Goal: Task Accomplishment & Management: Complete application form

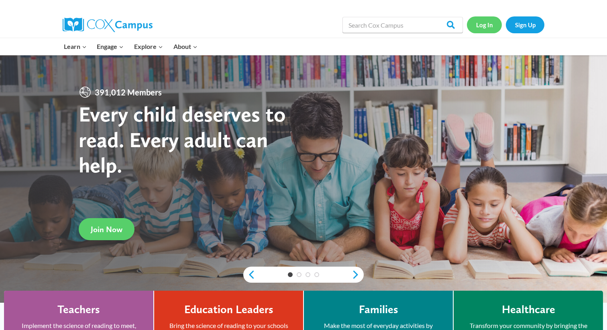
click at [479, 27] on link "Log In" at bounding box center [484, 24] width 35 height 16
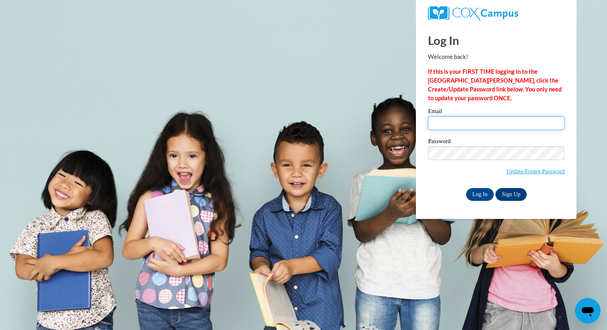
type input "kjones@ddschools.org"
click at [514, 195] on link "Sign Up" at bounding box center [510, 194] width 31 height 13
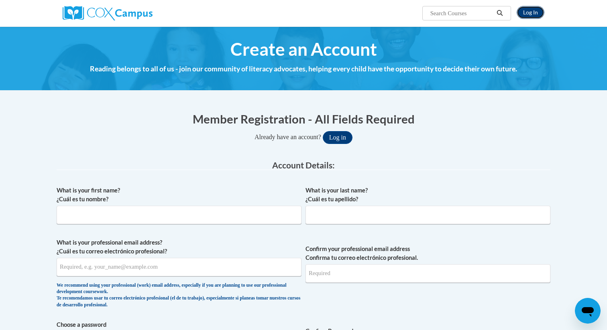
click at [530, 13] on link "Log In" at bounding box center [530, 12] width 28 height 13
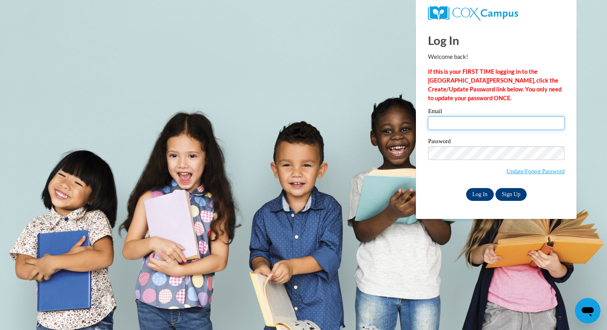
type input "kjones@ddschools.org"
click at [482, 193] on input "Log In" at bounding box center [480, 194] width 28 height 13
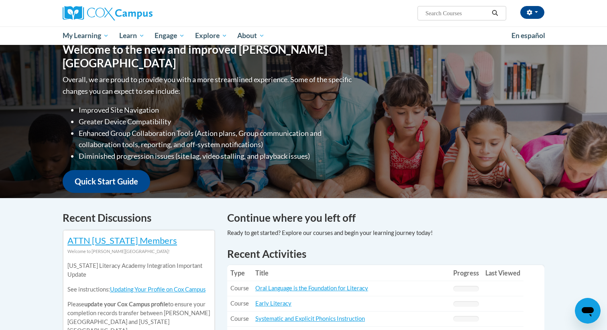
scroll to position [43, 0]
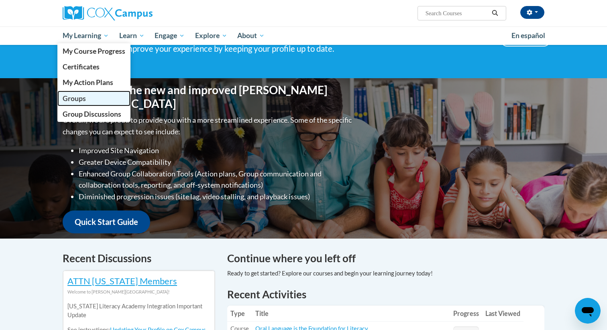
click at [89, 99] on link "Groups" at bounding box center [93, 99] width 73 height 16
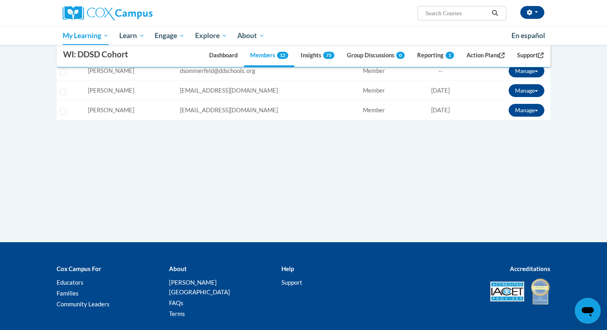
scroll to position [295, 0]
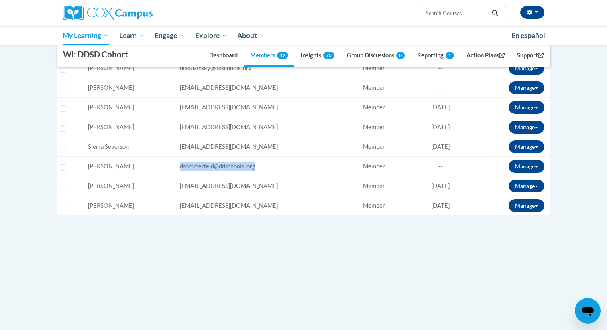
drag, startPoint x: 216, startPoint y: 165, endPoint x: 303, endPoint y: 166, distance: 86.3
click at [303, 166] on td "Email: dsommerfeld@ddschools. org" at bounding box center [268, 167] width 183 height 20
copy span "dsommerfeld@ddschools. org"
click at [526, 164] on button "Manage" at bounding box center [526, 166] width 36 height 13
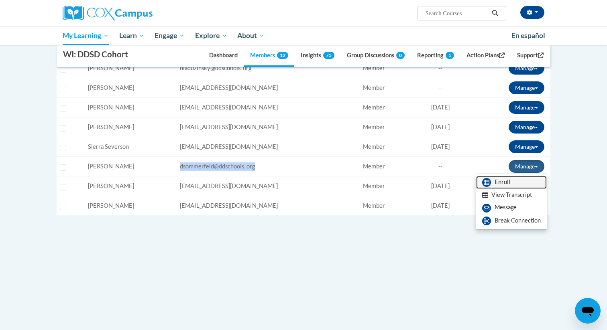
click at [502, 183] on link "Enroll" at bounding box center [511, 182] width 71 height 13
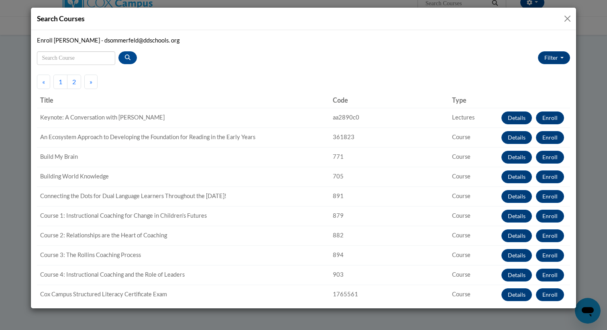
click at [567, 17] on button "Close" at bounding box center [567, 19] width 10 height 10
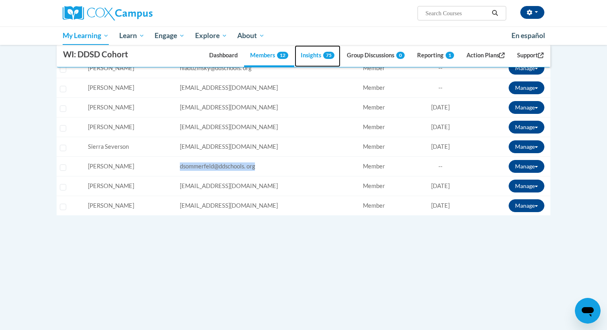
click at [306, 55] on link "Insights 75" at bounding box center [318, 56] width 46 height 22
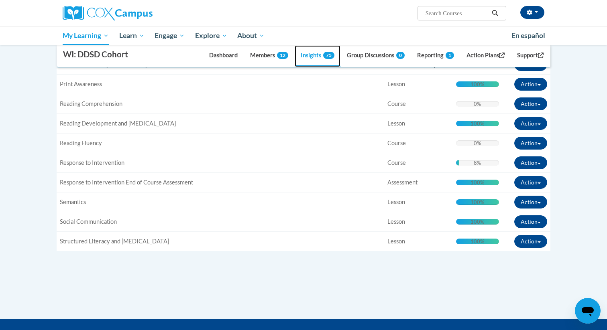
scroll to position [1322, 0]
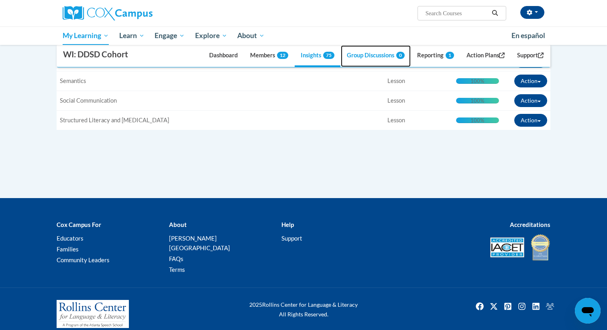
click at [373, 56] on link "Group Discussions 0" at bounding box center [376, 56] width 70 height 22
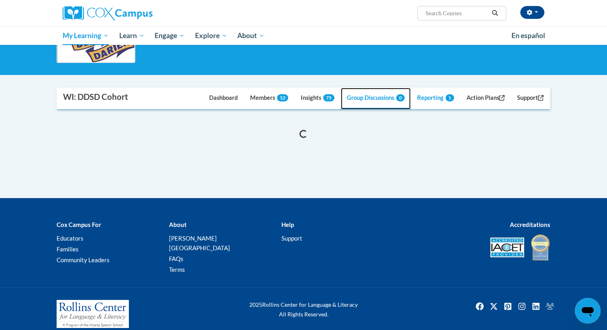
scroll to position [128, 0]
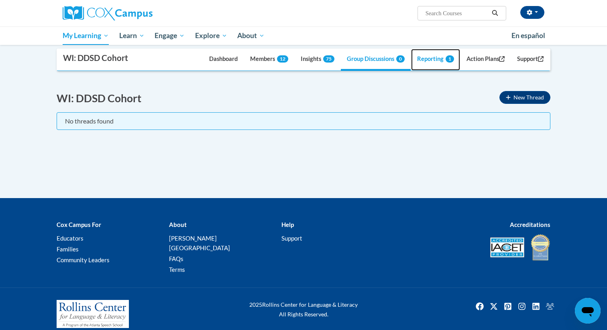
click at [426, 59] on link "Reporting 1" at bounding box center [435, 60] width 49 height 22
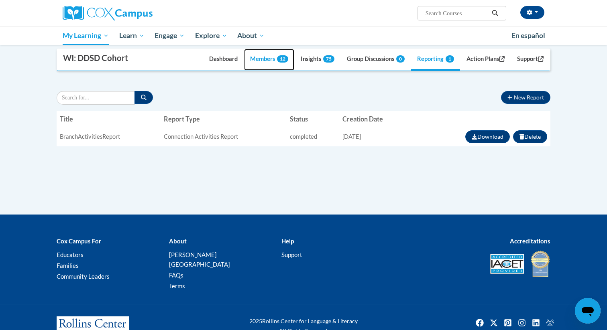
click at [258, 59] on link "Members 12" at bounding box center [269, 60] width 50 height 22
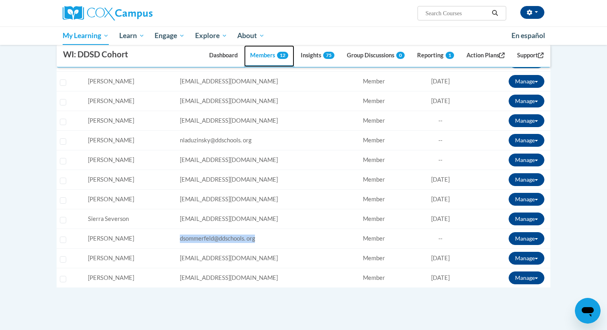
scroll to position [236, 0]
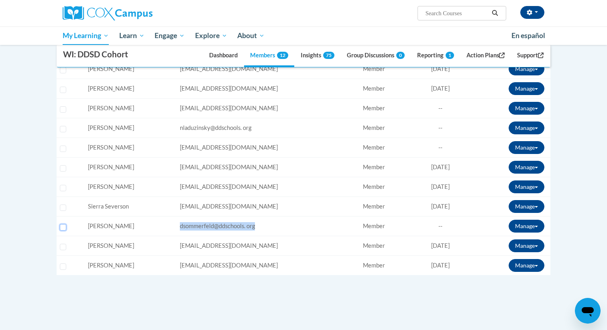
click at [63, 228] on input "Select learner" at bounding box center [63, 227] width 6 height 6
checkbox input "true"
click at [532, 225] on button "Manage" at bounding box center [526, 226] width 36 height 13
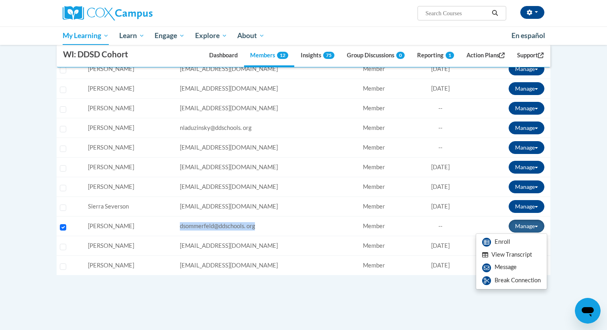
click at [506, 255] on button "View Transcript" at bounding box center [507, 255] width 62 height 12
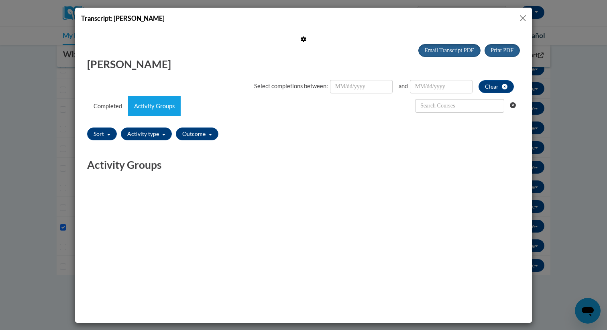
scroll to position [0, 0]
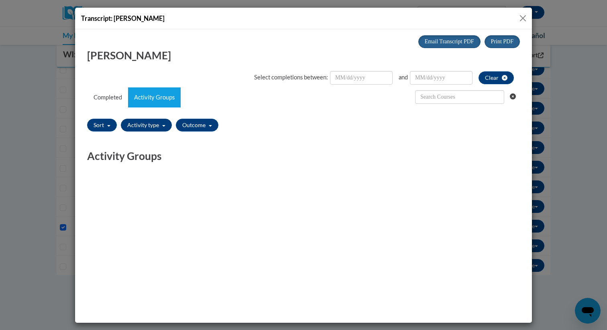
click at [153, 129] on button "Activity type" at bounding box center [146, 124] width 51 height 13
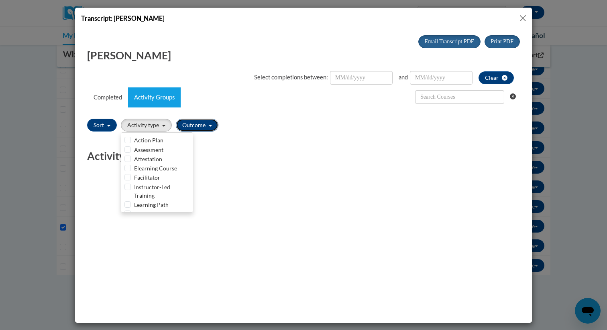
click at [194, 125] on button "Outcome" at bounding box center [197, 124] width 43 height 13
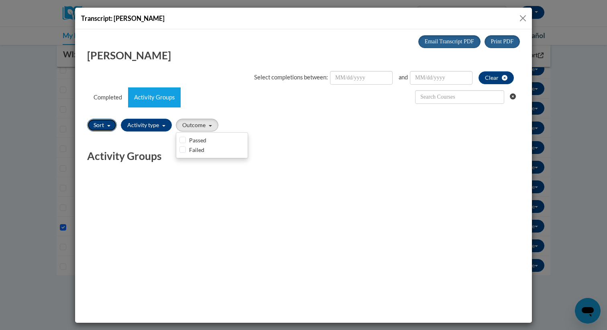
click at [99, 123] on button "Sort" at bounding box center [102, 124] width 30 height 13
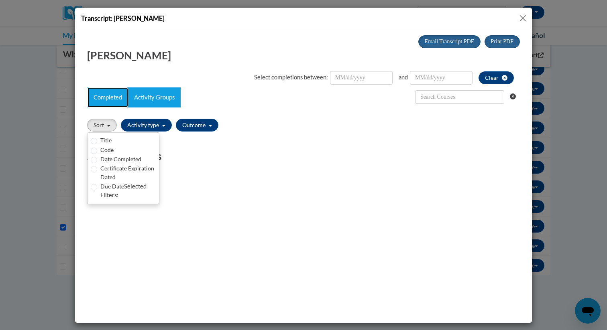
click at [104, 97] on link "Completed" at bounding box center [107, 97] width 41 height 20
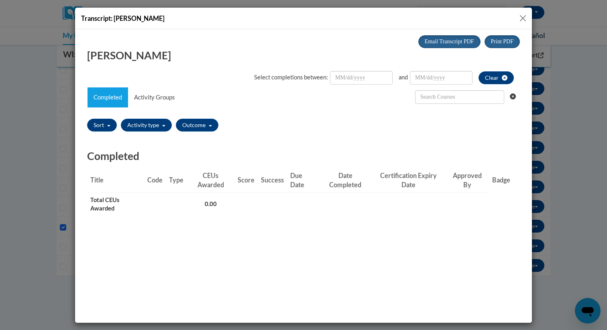
click at [522, 15] on button "Close" at bounding box center [523, 18] width 10 height 10
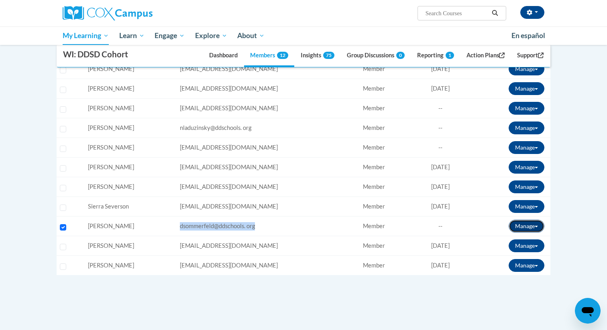
click at [528, 227] on button "Manage" at bounding box center [526, 226] width 36 height 13
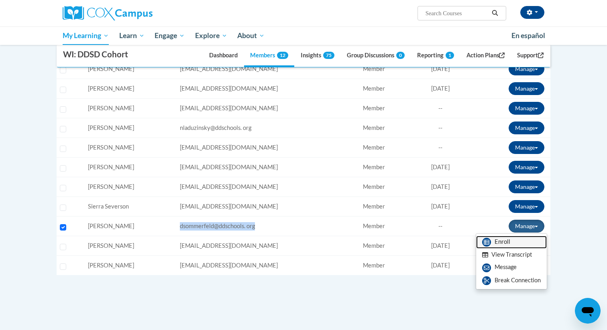
click at [502, 241] on link "Enroll" at bounding box center [511, 242] width 71 height 13
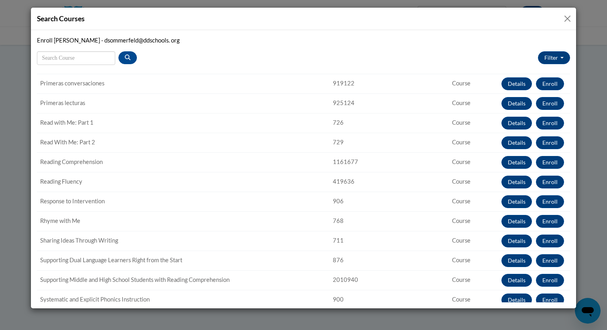
scroll to position [702, 0]
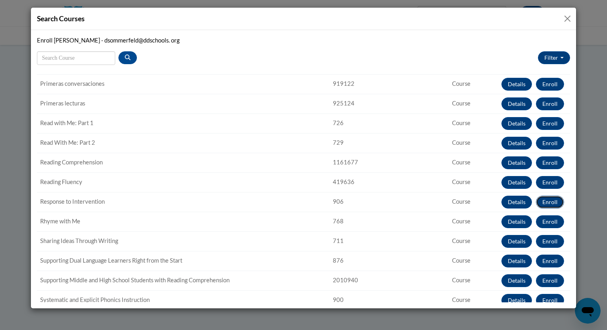
click at [548, 201] on button "Enroll" at bounding box center [550, 202] width 28 height 13
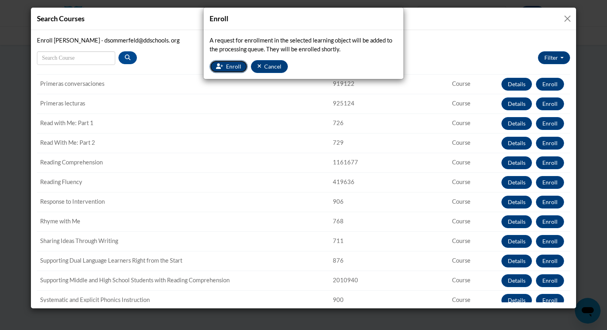
click at [232, 64] on span "Enroll" at bounding box center [233, 66] width 15 height 7
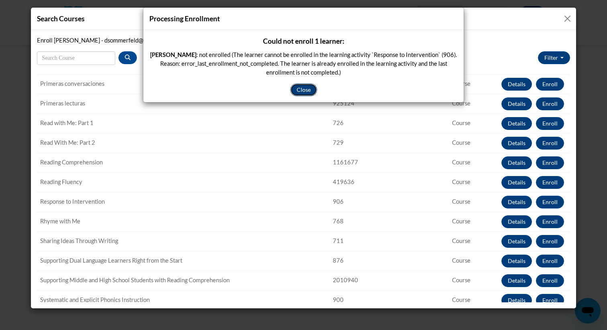
click at [304, 88] on button "Close" at bounding box center [303, 89] width 27 height 13
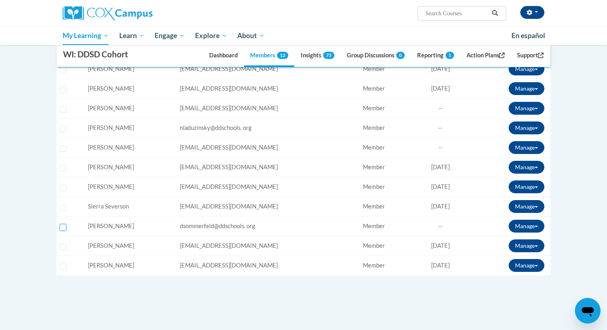
click at [63, 226] on input "Select learner" at bounding box center [63, 227] width 6 height 6
checkbox input "true"
click at [520, 223] on button "Manage" at bounding box center [526, 226] width 36 height 13
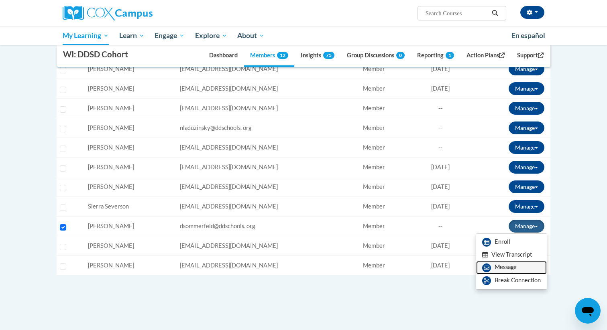
click at [502, 268] on link "Message" at bounding box center [511, 267] width 71 height 13
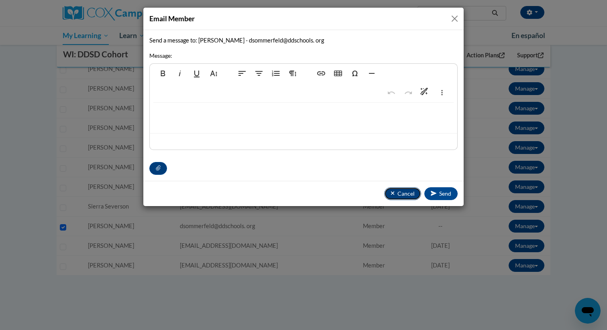
click at [398, 197] on span "Cancel" at bounding box center [405, 193] width 17 height 7
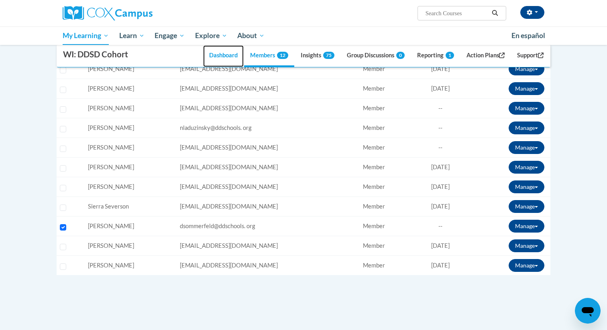
click at [222, 57] on link "Dashboard" at bounding box center [223, 56] width 41 height 22
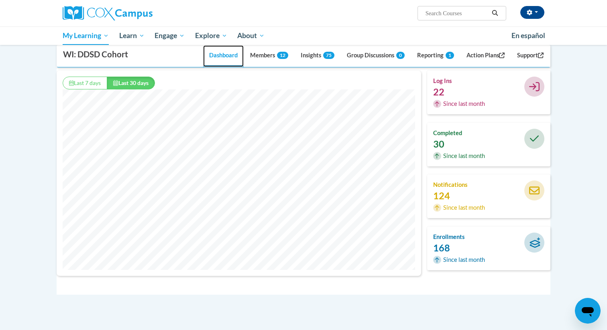
scroll to position [135, 0]
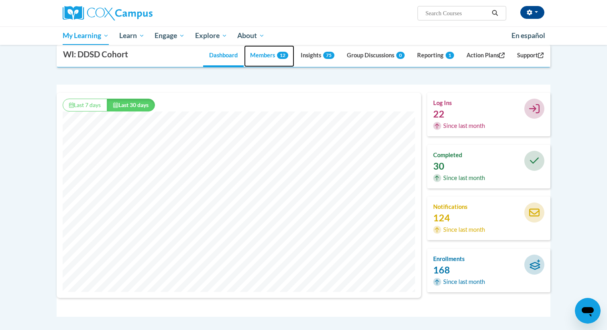
click at [254, 55] on link "Members 12" at bounding box center [269, 56] width 50 height 22
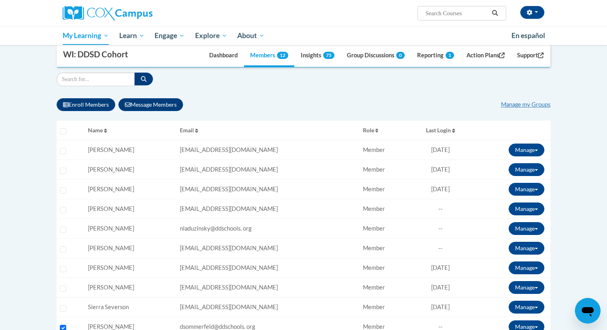
click at [94, 112] on div "Enroll Members Message Members Manage my Groups « 1 » Selecting Name Email 8%" at bounding box center [304, 268] width 494 height 352
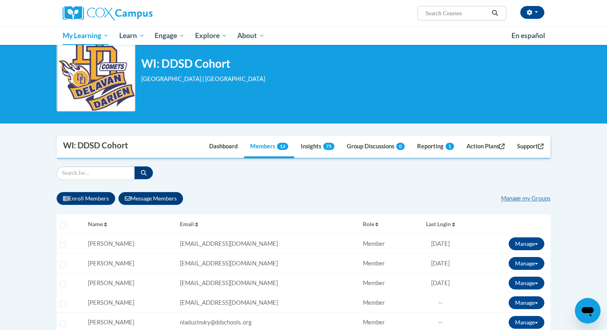
scroll to position [16, 0]
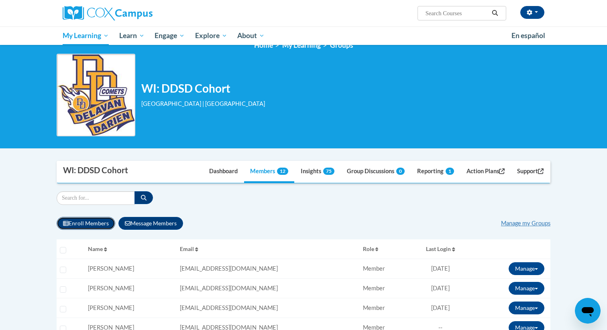
click at [80, 221] on button "Enroll Members" at bounding box center [86, 223] width 59 height 13
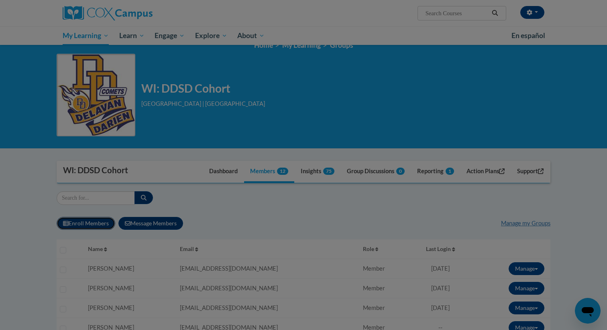
scroll to position [0, 0]
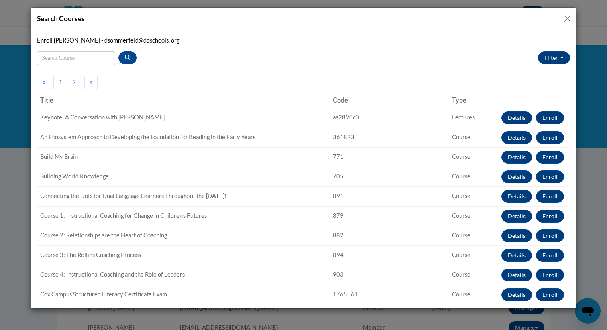
click at [572, 19] on div "Search Courses" at bounding box center [303, 19] width 545 height 22
click at [565, 19] on button "Close" at bounding box center [567, 19] width 10 height 10
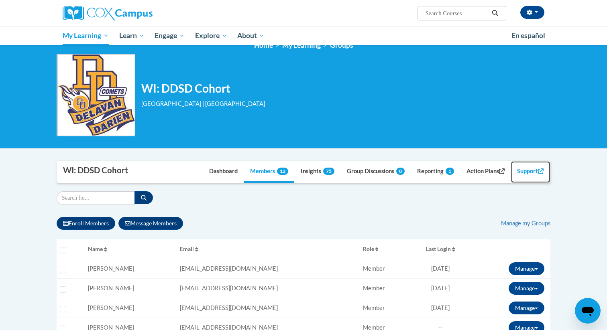
click at [524, 171] on link "Support" at bounding box center [530, 172] width 39 height 22
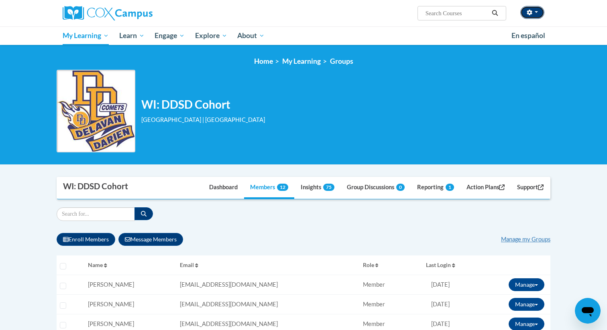
click at [529, 12] on icon "button" at bounding box center [529, 13] width 6 height 6
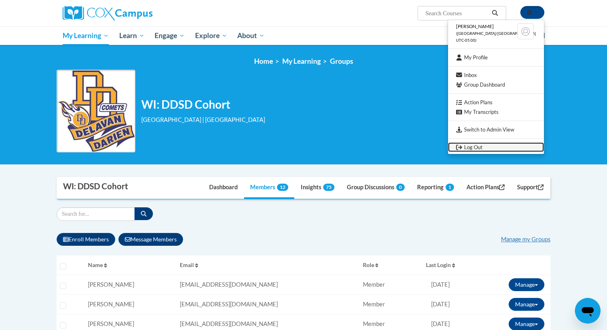
click at [478, 144] on link "Log Out" at bounding box center [496, 147] width 96 height 10
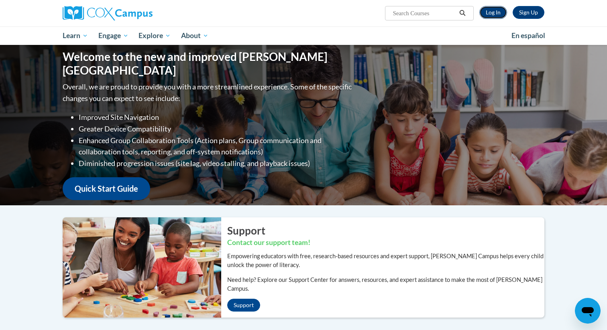
click at [494, 12] on link "Log In" at bounding box center [493, 12] width 28 height 13
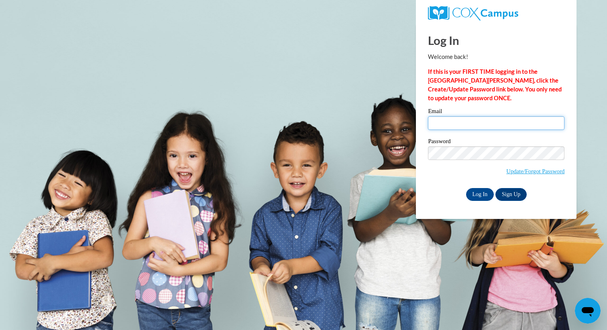
type input "[EMAIL_ADDRESS][DOMAIN_NAME]"
click at [511, 187] on div "Email [EMAIL_ADDRESS][DOMAIN_NAME] Password Update/Forgot Password Log In Sign …" at bounding box center [496, 154] width 136 height 92
click at [511, 195] on link "Sign Up" at bounding box center [510, 194] width 31 height 13
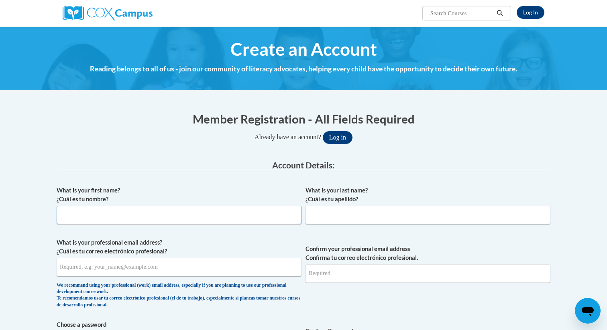
click at [148, 214] on input "What is your first name? ¿Cuál es tu nombre?" at bounding box center [179, 215] width 245 height 18
type input "Deszray"
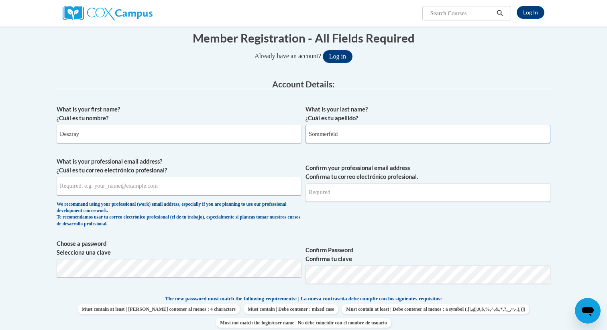
scroll to position [81, 0]
type input "Sommerfeld"
click at [154, 186] on input "What is your professional email address? ¿Cuál es tu correo electrónico profesi…" at bounding box center [179, 186] width 245 height 18
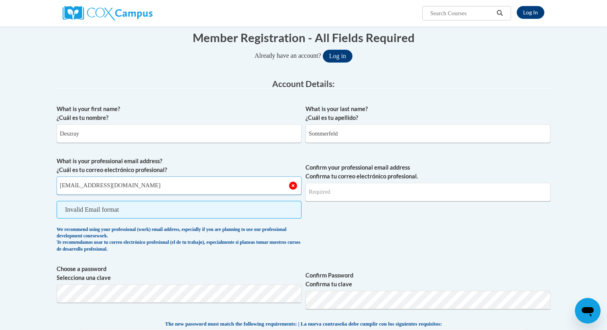
type input "dsommerfeld@ddschools.org"
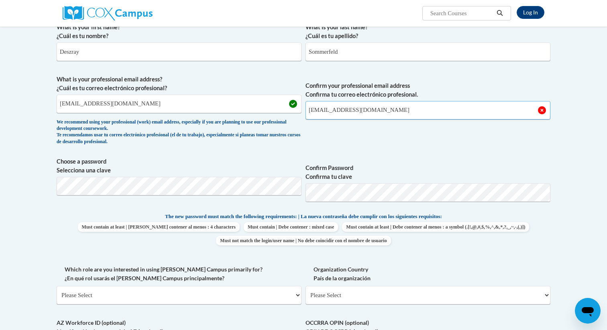
scroll to position [169, 0]
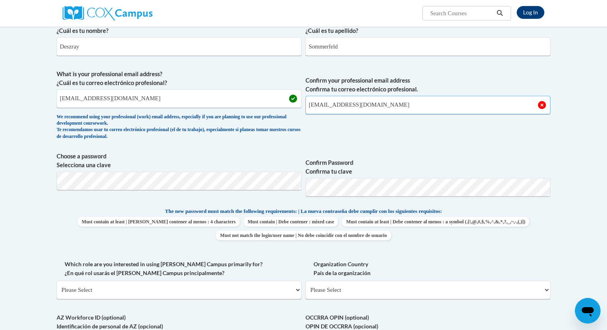
type input "[EMAIL_ADDRESS][DOMAIN_NAME]"
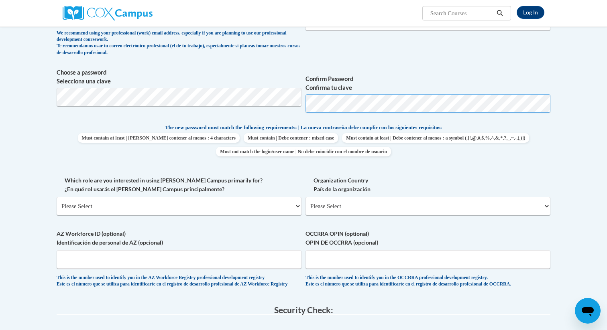
scroll to position [266, 0]
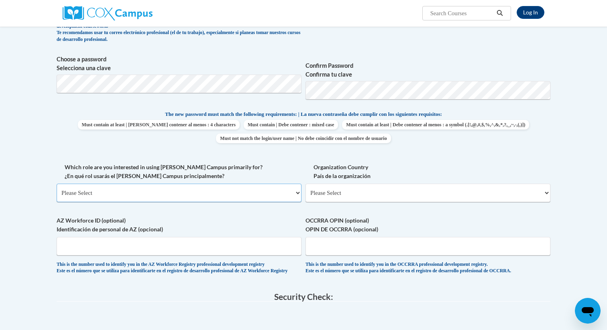
click at [176, 189] on select "Please Select College/University | Colegio/Universidad Community/Nonprofit Part…" at bounding box center [179, 193] width 245 height 18
select select "fbf2d438-af2f-41f8-98f1-81c410e29de3"
click at [57, 184] on select "Please Select College/University | Colegio/Universidad Community/Nonprofit Part…" at bounding box center [179, 193] width 245 height 18
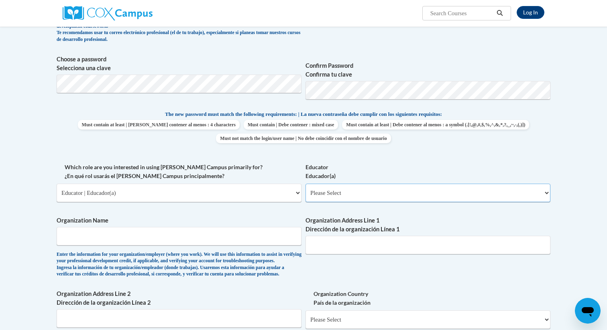
click at [334, 194] on select "Please Select Early Learning/Daycare Teacher/Family Home Care Provider | Maestr…" at bounding box center [427, 193] width 245 height 18
select select "8e40623d-54d0-45cd-9f92-5df65cd3f8cf"
click at [305, 184] on select "Please Select Early Learning/Daycare Teacher/Family Home Care Provider | Maestr…" at bounding box center [427, 193] width 245 height 18
click at [143, 237] on input "Organization Name" at bounding box center [179, 236] width 245 height 18
type input "Delavan-Darien School District"
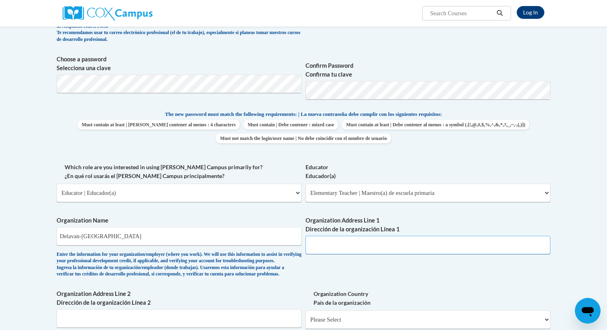
click at [349, 246] on input "Organization Address Line 1 Dirección de la organización Línea 1" at bounding box center [427, 245] width 245 height 18
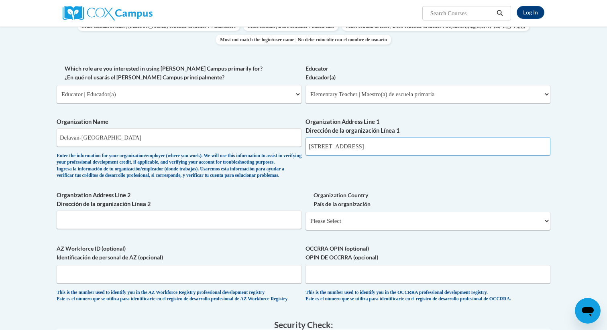
scroll to position [365, 0]
type input "324 Beloit St."
click at [335, 230] on select "Please Select United States | Estados Unidos Outside of the United States | Fue…" at bounding box center [427, 220] width 245 height 18
select select "ad49bcad-a171-4b2e-b99c-48b446064914"
click at [305, 224] on select "Please Select United States | Estados Unidos Outside of the United States | Fue…" at bounding box center [427, 220] width 245 height 18
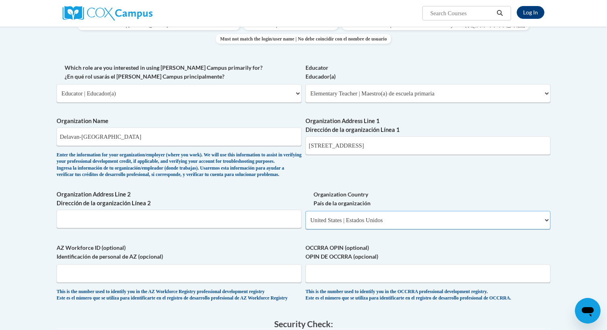
select select
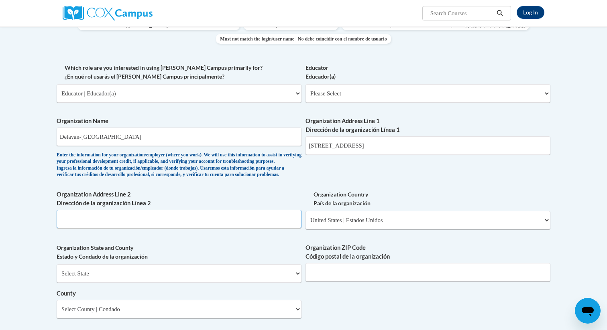
click at [137, 228] on input "Organization Address Line 2 Dirección de la organización Línea 2" at bounding box center [179, 219] width 245 height 18
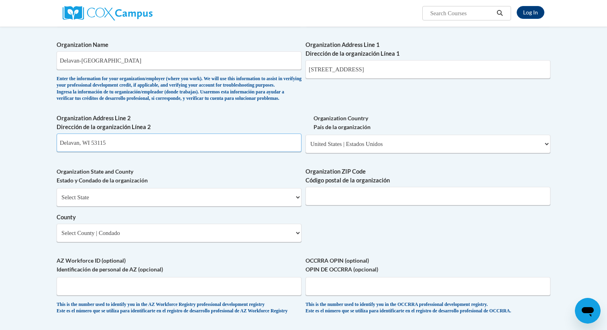
scroll to position [441, 0]
type input "Delavan, WI 53115"
click at [134, 207] on select "Select State Alabama Alaska Arizona Arkansas California Colorado Connecticut De…" at bounding box center [179, 198] width 245 height 18
select select "Wisconsin"
click at [57, 201] on select "Select State Alabama Alaska Arizona Arkansas California Colorado Connecticut De…" at bounding box center [179, 198] width 245 height 18
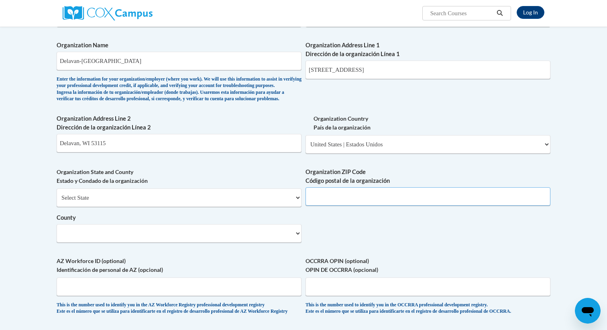
click at [331, 206] on input "Organization ZIP Code Código postal de la organización" at bounding box center [427, 196] width 245 height 18
type input "53115"
drag, startPoint x: 124, startPoint y: 156, endPoint x: 94, endPoint y: 157, distance: 30.5
click at [94, 152] on input "Delavan, WI 53115" at bounding box center [179, 143] width 245 height 18
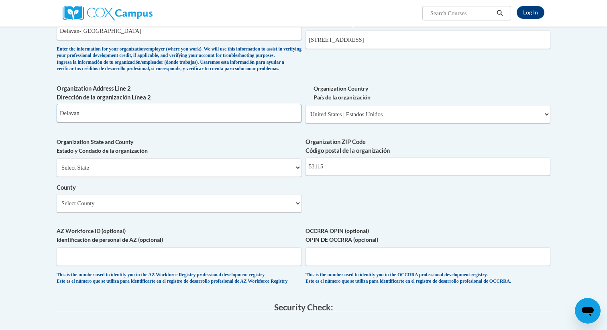
scroll to position [471, 0]
type input "Delavan"
click at [135, 212] on select "Select County Adams Ashland Barron Bayfield Brown Buffalo Burnett Calumet Chipp…" at bounding box center [179, 203] width 245 height 18
select select "Walworth"
click at [57, 207] on select "Select County Adams Ashland Barron Bayfield Brown Buffalo Burnett Calumet Chipp…" at bounding box center [179, 203] width 245 height 18
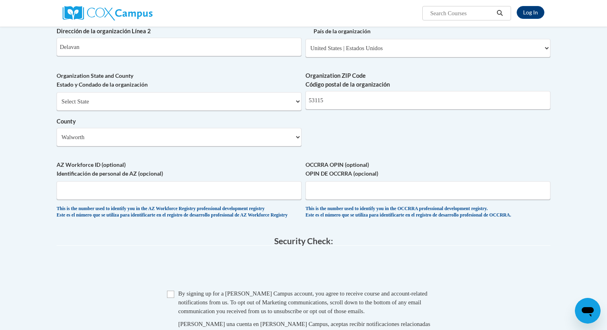
scroll to position [601, 0]
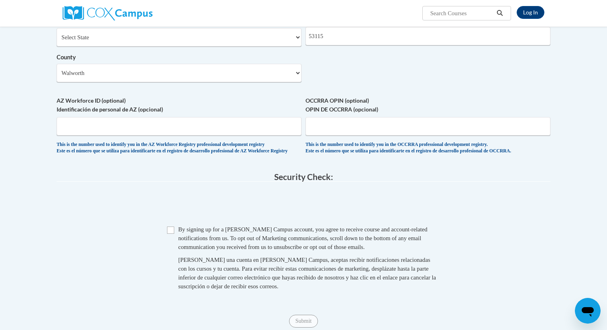
click at [170, 245] on span "Checkbox By signing up for a Cox Campus account, you agree to receive course an…" at bounding box center [303, 262] width 273 height 74
click at [170, 234] on input "Checkbox" at bounding box center [170, 230] width 7 height 7
checkbox input "true"
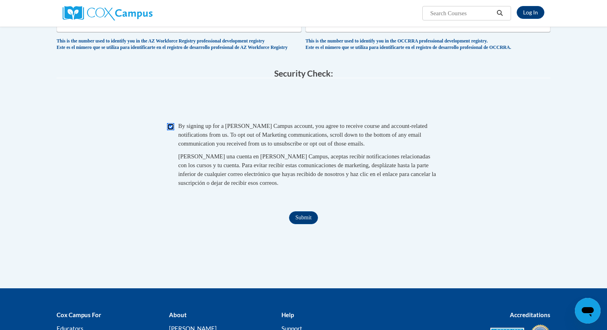
scroll to position [715, 0]
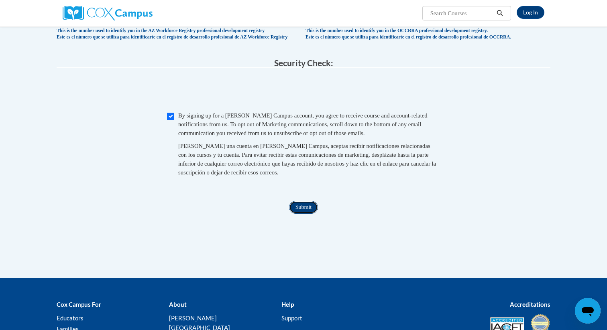
click at [306, 214] on input "Submit" at bounding box center [303, 207] width 29 height 13
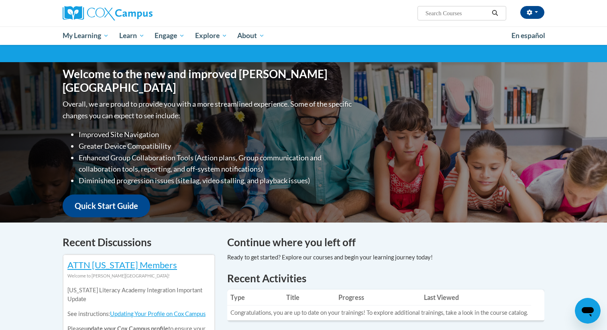
scroll to position [79, 0]
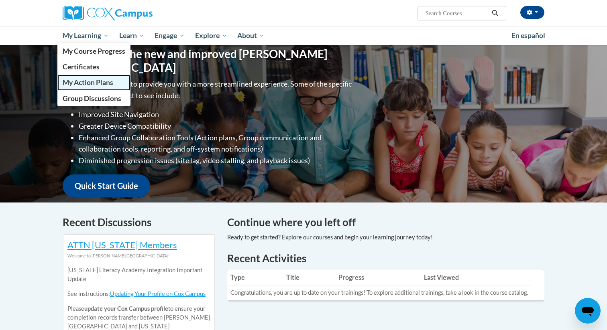
click at [83, 87] on link "My Action Plans" at bounding box center [93, 83] width 73 height 16
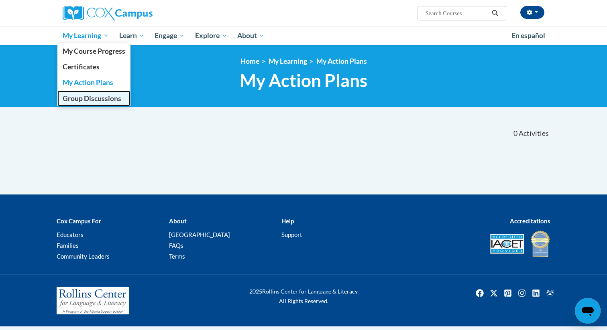
click at [89, 104] on link "Group Discussions" at bounding box center [93, 99] width 73 height 16
click at [90, 99] on span "Group Discussions" at bounding box center [92, 98] width 59 height 8
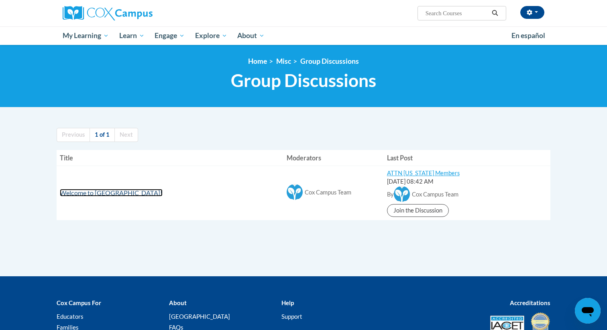
click at [97, 194] on span "Welcome to [GEOGRAPHIC_DATA]!" at bounding box center [111, 193] width 103 height 8
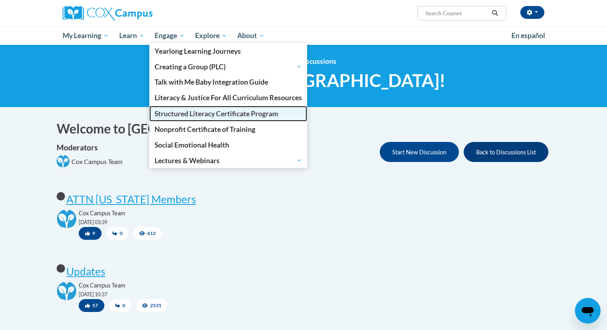
click at [175, 114] on span "Structured Literacy Certificate Program" at bounding box center [216, 114] width 124 height 8
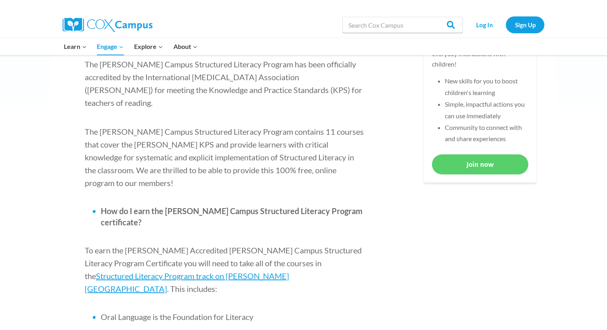
scroll to position [333, 0]
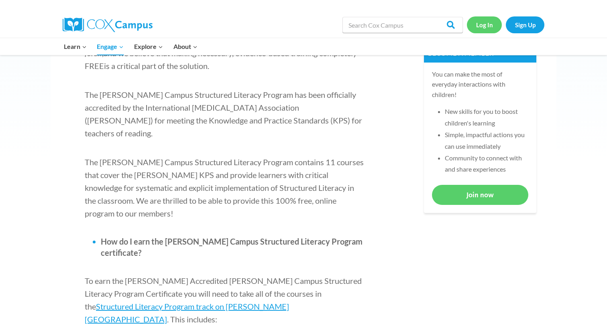
click at [483, 29] on link "Log In" at bounding box center [484, 24] width 35 height 16
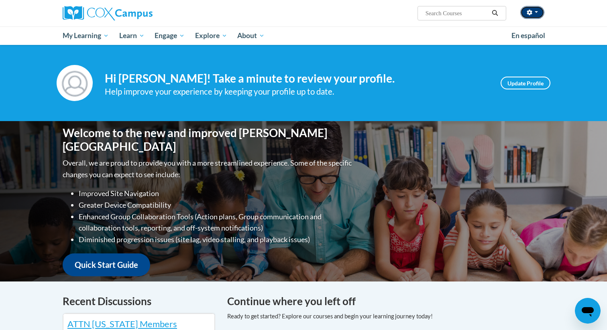
click at [536, 14] on button "button" at bounding box center [532, 12] width 24 height 13
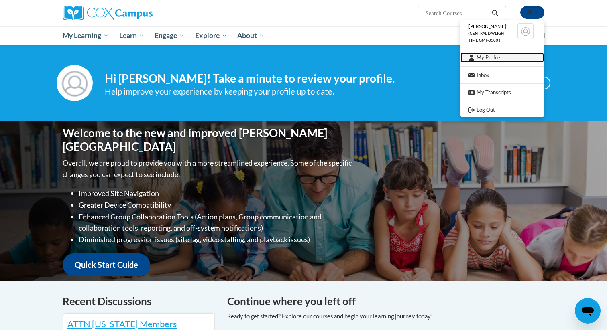
click at [496, 60] on link "My Profile" at bounding box center [501, 58] width 83 height 10
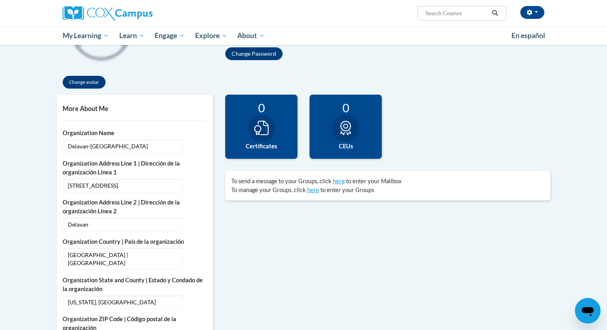
scroll to position [138, 0]
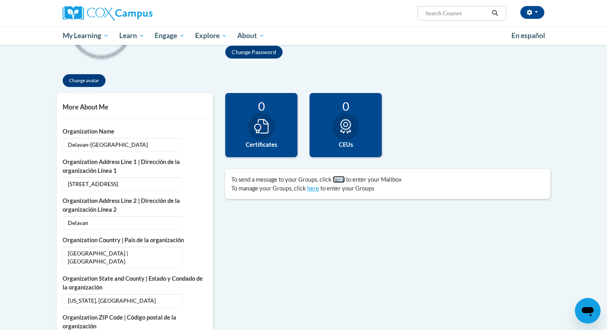
click at [341, 181] on link "here" at bounding box center [339, 179] width 12 height 7
click at [533, 12] on button "button" at bounding box center [532, 12] width 24 height 13
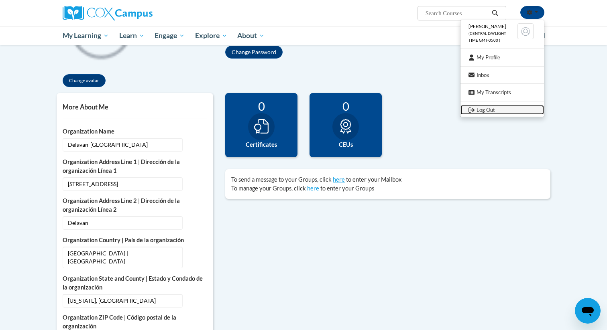
click at [480, 106] on link "Log Out" at bounding box center [501, 110] width 83 height 10
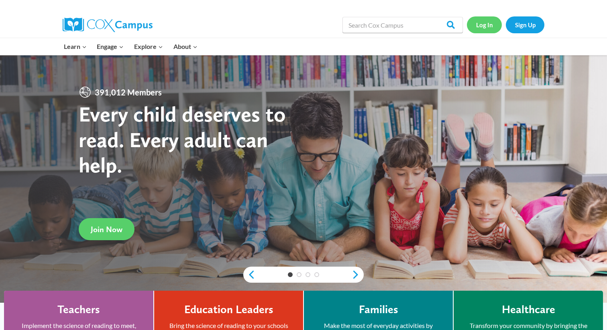
click at [479, 18] on link "Log In" at bounding box center [484, 24] width 35 height 16
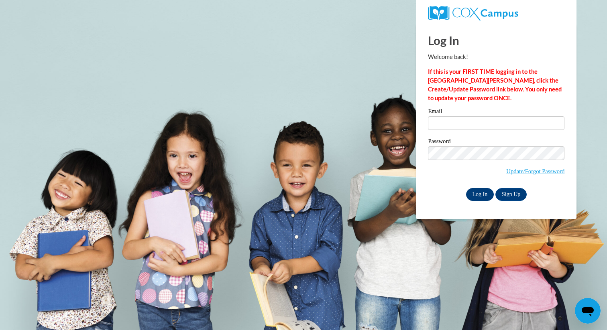
type input "kjones@ddschools.org"
click at [481, 195] on input "Log In" at bounding box center [480, 194] width 28 height 13
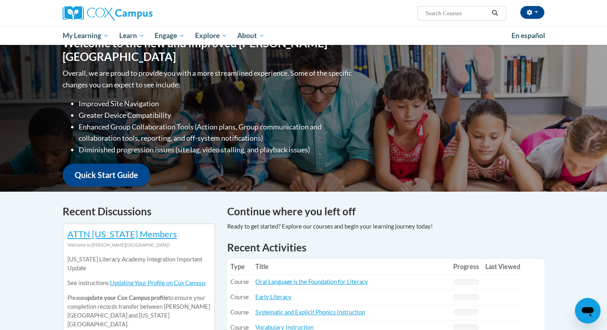
scroll to position [53, 0]
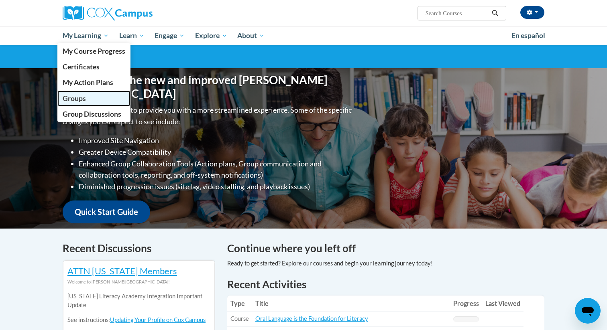
click at [82, 101] on span "Groups" at bounding box center [74, 98] width 23 height 8
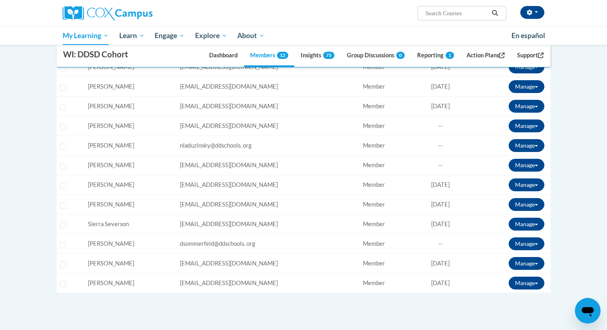
scroll to position [219, 0]
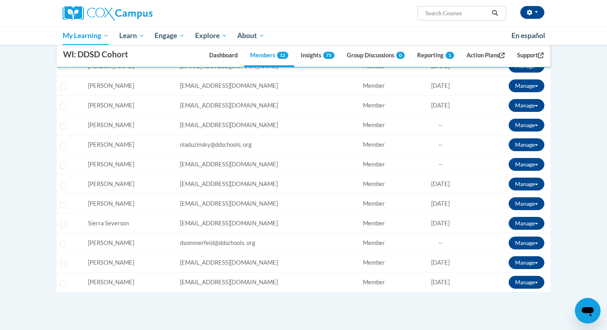
click at [66, 243] on div "Select learner" at bounding box center [65, 242] width 10 height 6
click at [65, 248] on td "Select learner" at bounding box center [71, 244] width 28 height 20
click at [63, 245] on input "Select learner" at bounding box center [63, 244] width 6 height 6
checkbox input "true"
click at [527, 244] on button "Manage" at bounding box center [526, 243] width 36 height 13
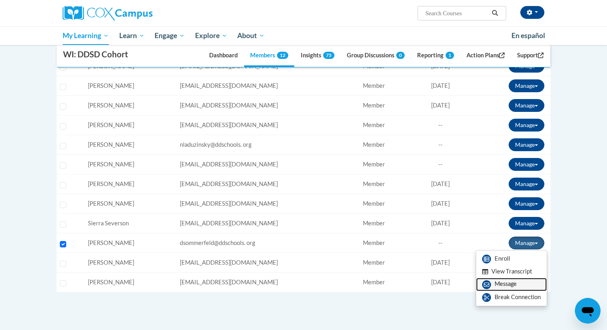
click at [496, 284] on link "Message" at bounding box center [511, 284] width 71 height 13
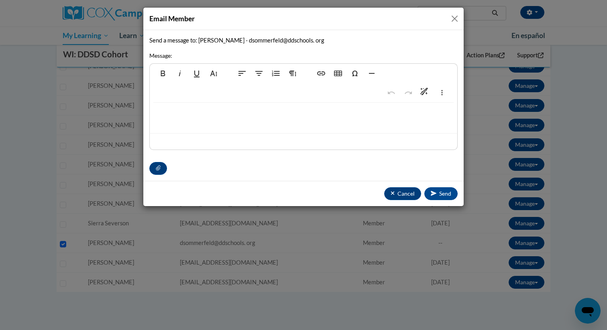
click at [246, 117] on p at bounding box center [303, 115] width 291 height 9
click at [406, 195] on span "Cancel" at bounding box center [405, 193] width 17 height 7
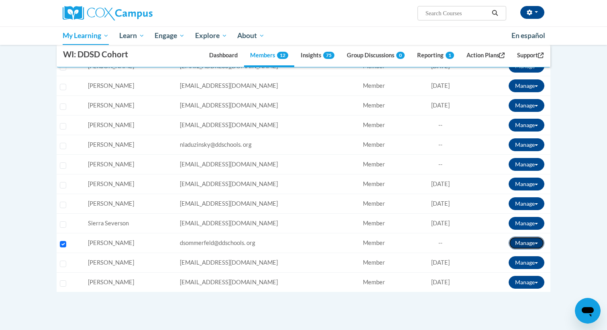
click at [526, 242] on button "Manage" at bounding box center [526, 243] width 36 height 13
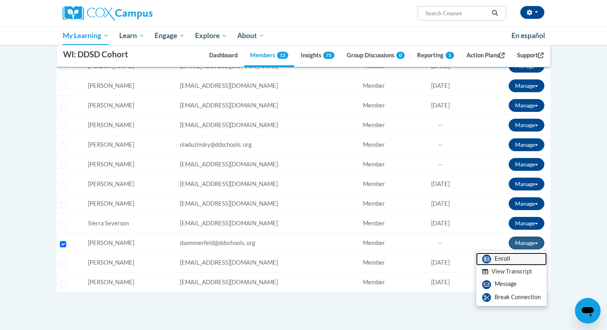
click at [497, 259] on link "Enroll" at bounding box center [511, 259] width 71 height 13
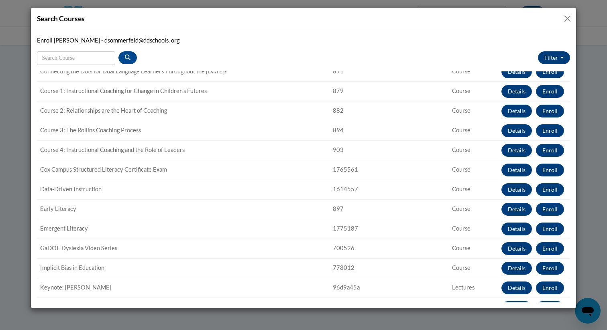
scroll to position [122, 0]
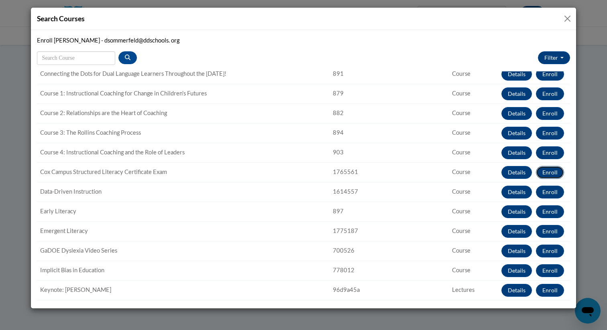
click at [551, 173] on button "Enroll" at bounding box center [550, 172] width 28 height 13
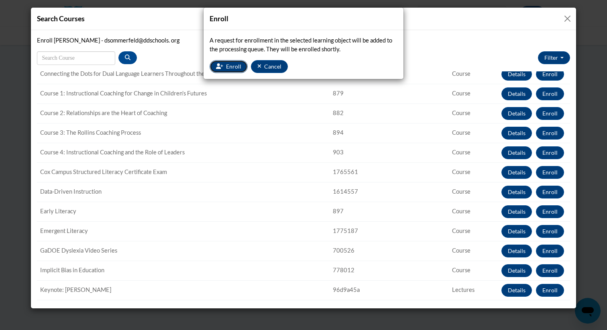
click at [230, 65] on span "Enroll" at bounding box center [233, 66] width 15 height 7
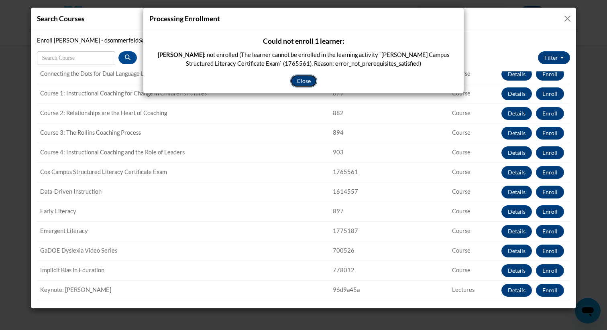
click at [305, 78] on button "Close" at bounding box center [303, 81] width 27 height 13
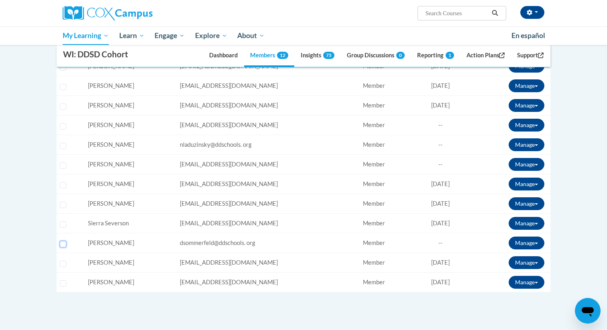
click at [63, 241] on input "Select learner" at bounding box center [63, 244] width 6 height 6
checkbox input "true"
click at [268, 59] on link "Members 12" at bounding box center [269, 56] width 50 height 22
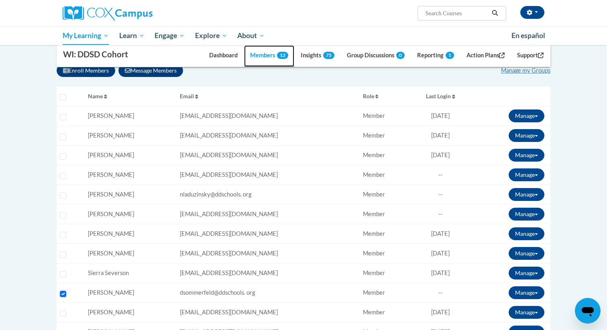
scroll to position [147, 0]
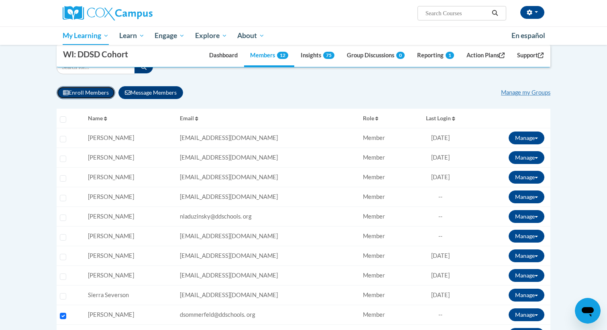
click at [99, 93] on button "Enroll Members" at bounding box center [86, 92] width 59 height 13
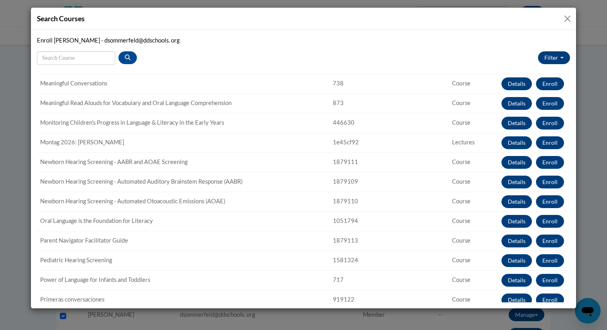
scroll to position [493, 0]
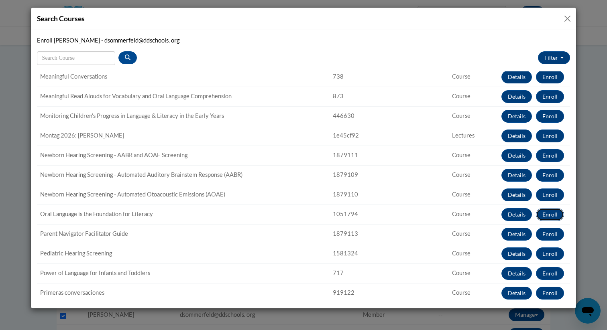
click at [544, 215] on button "Enroll" at bounding box center [550, 214] width 28 height 13
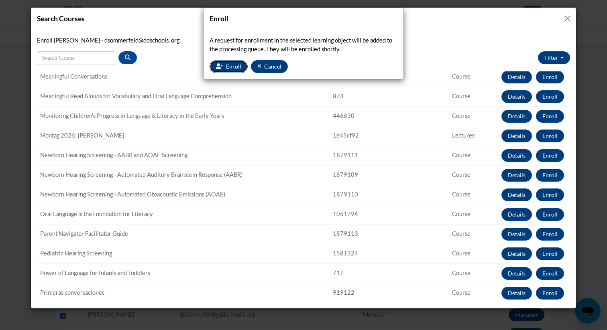
click at [240, 68] on span "Enroll" at bounding box center [233, 66] width 15 height 7
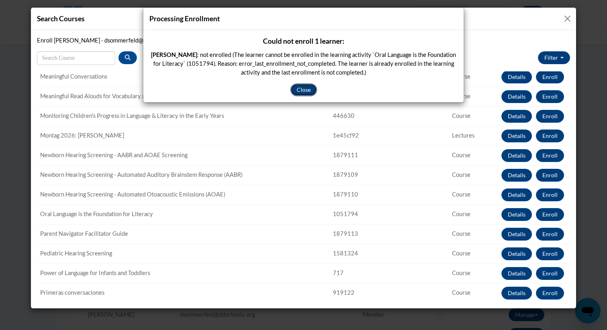
click at [294, 87] on button "Close" at bounding box center [303, 89] width 27 height 13
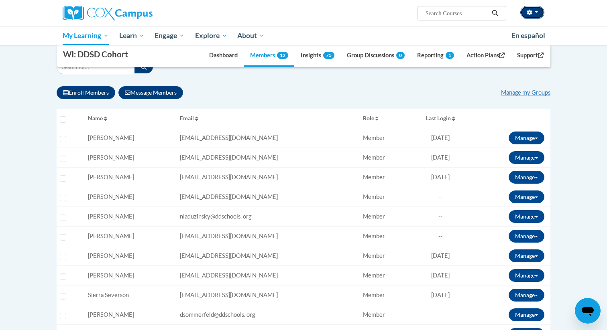
click at [534, 16] on button "button" at bounding box center [532, 12] width 24 height 13
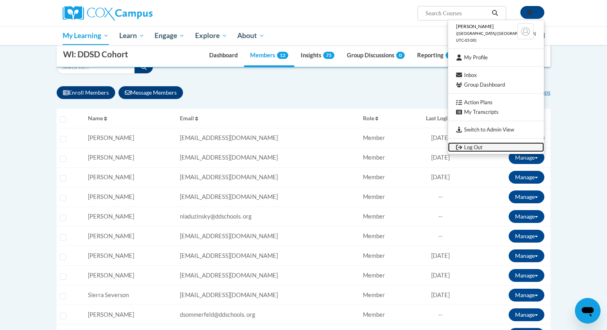
click at [486, 146] on link "Log Out" at bounding box center [496, 147] width 96 height 10
